Goal: Find specific page/section: Find specific page/section

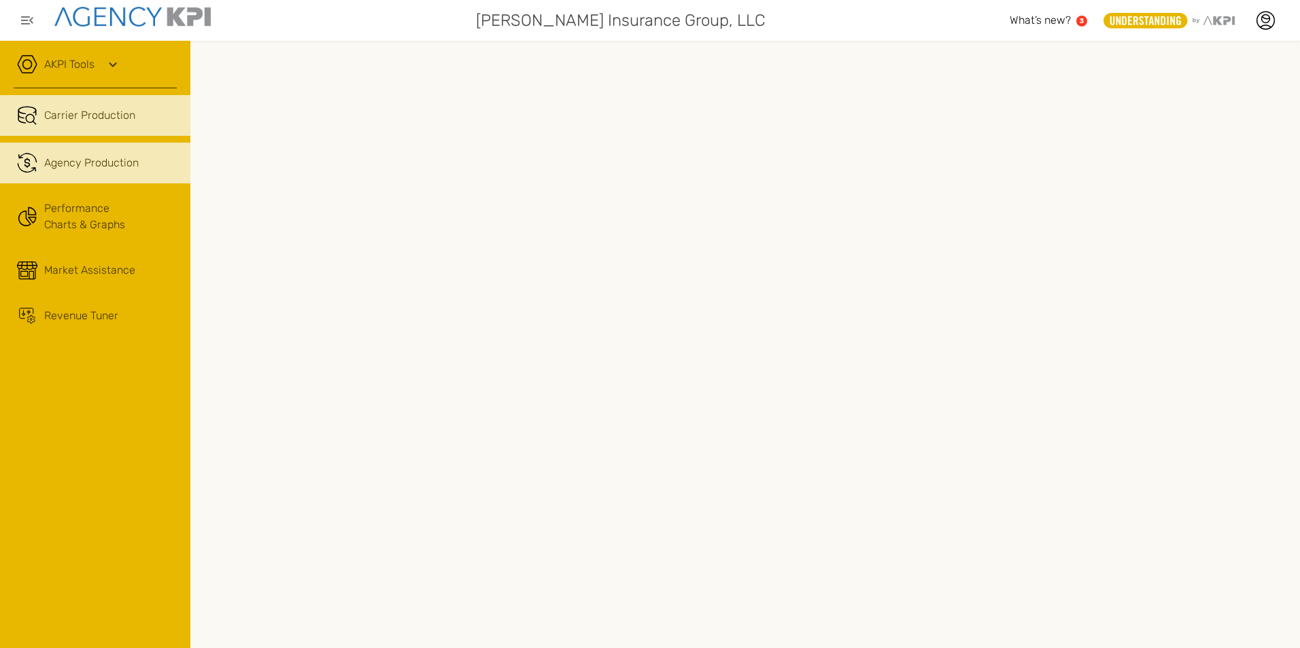
click at [72, 171] on link ".cls-1{fill:none;stroke:#221f20;stroke-linecap:round;stroke-linejoin:round;stro…" at bounding box center [95, 163] width 190 height 41
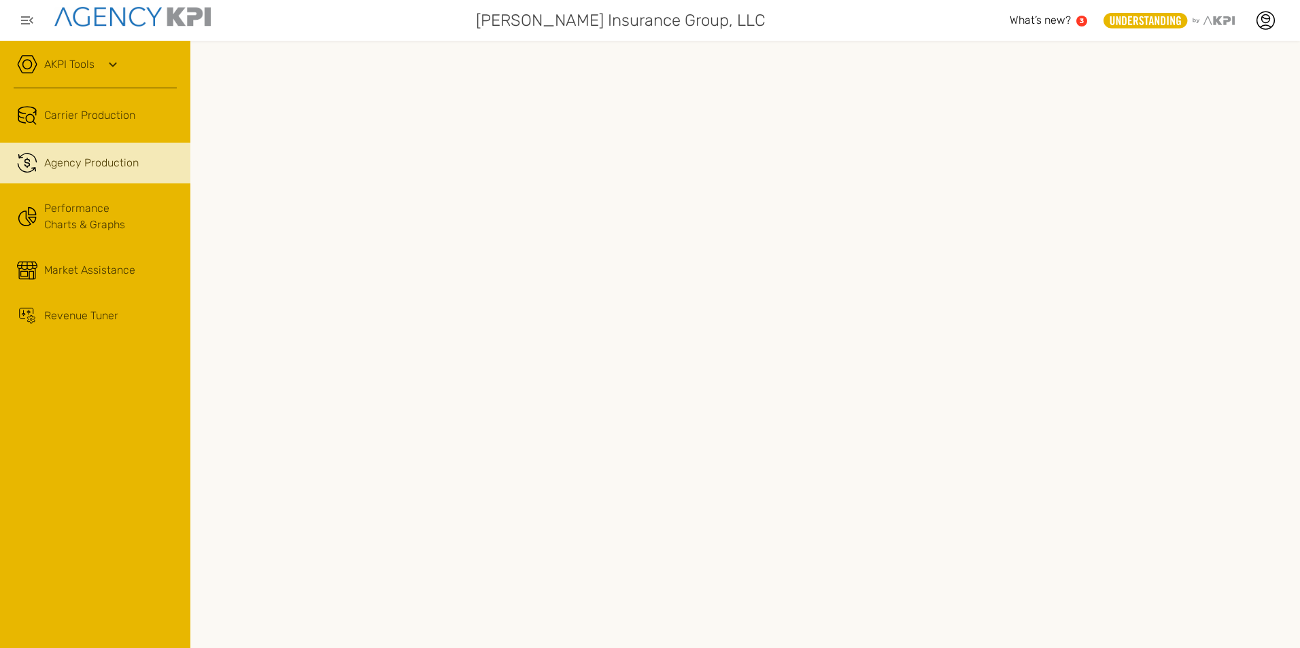
click at [112, 68] on icon at bounding box center [113, 64] width 16 height 16
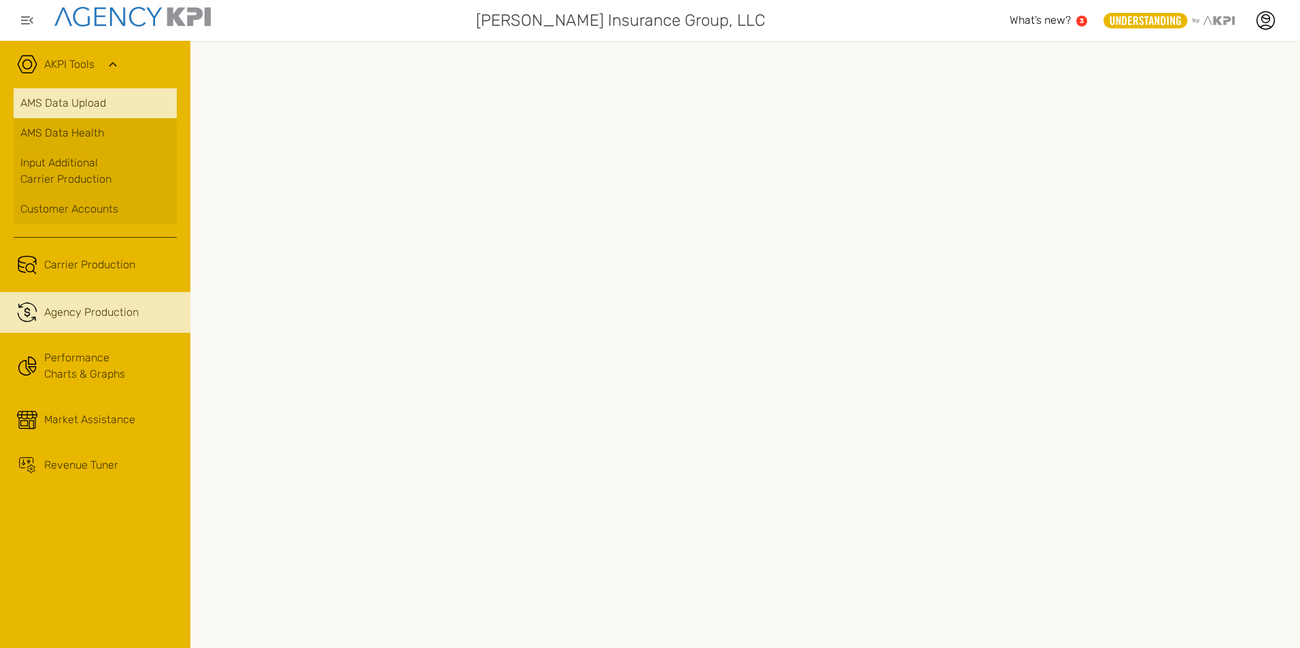
click at [92, 106] on link "AMS Data Upload" at bounding box center [95, 103] width 163 height 30
click at [64, 99] on link "AMS Data Upload" at bounding box center [95, 103] width 163 height 30
click at [75, 97] on link "AMS Data Upload" at bounding box center [95, 103] width 163 height 30
click at [82, 114] on link "AMS Data Upload" at bounding box center [95, 103] width 163 height 30
